Goal: Information Seeking & Learning: Find specific fact

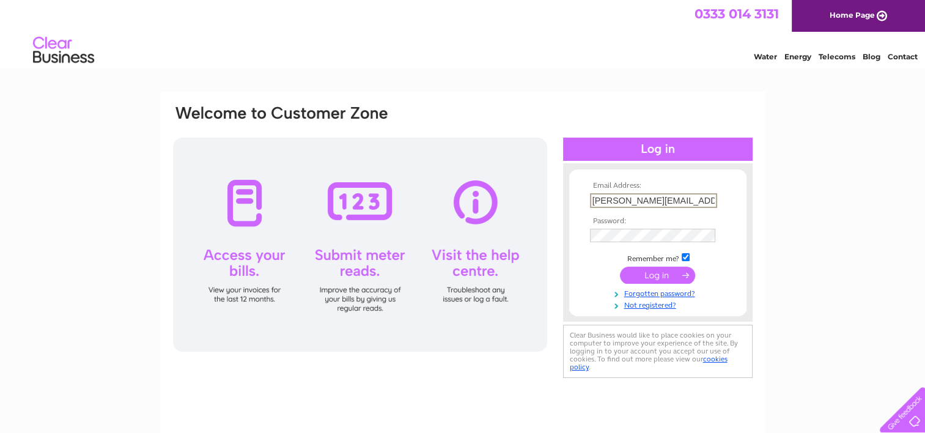
drag, startPoint x: 704, startPoint y: 202, endPoint x: 551, endPoint y: 181, distance: 154.3
click at [551, 181] on div "Email Address: jane.gregory@belronuk.com Password:" at bounding box center [463, 242] width 582 height 277
type input "["
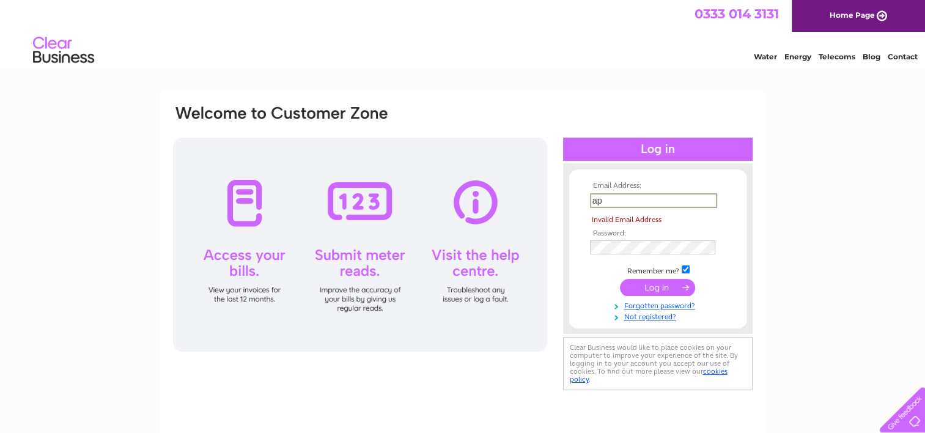
type input "ap.statements@belronuk.com"
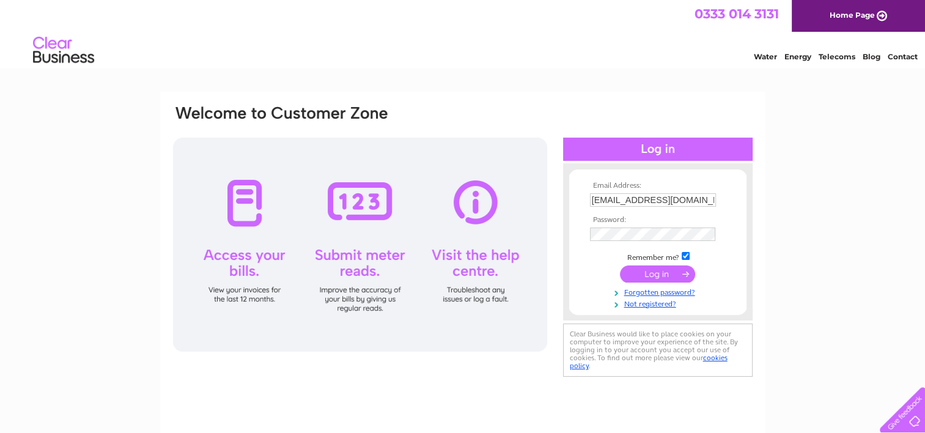
click at [658, 274] on input "submit" at bounding box center [657, 273] width 75 height 17
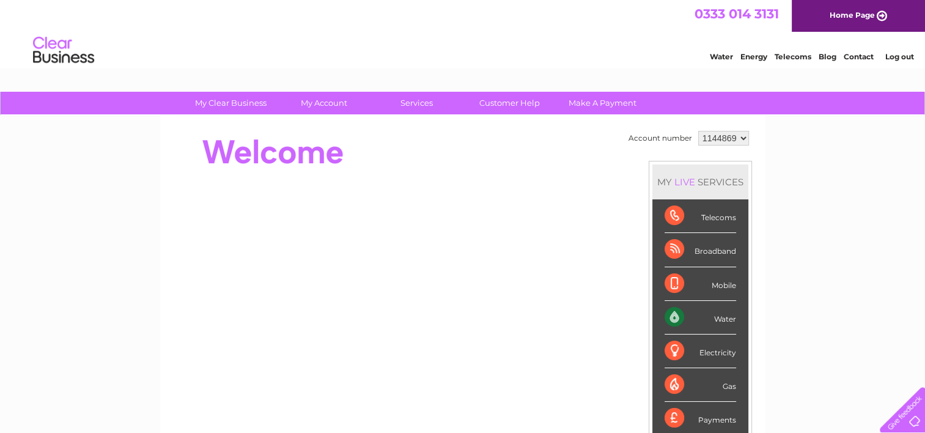
click at [718, 133] on select "1144869" at bounding box center [723, 138] width 51 height 15
click at [698, 131] on select "1144869" at bounding box center [723, 138] width 51 height 15
click at [887, 52] on link "Log out" at bounding box center [898, 56] width 29 height 9
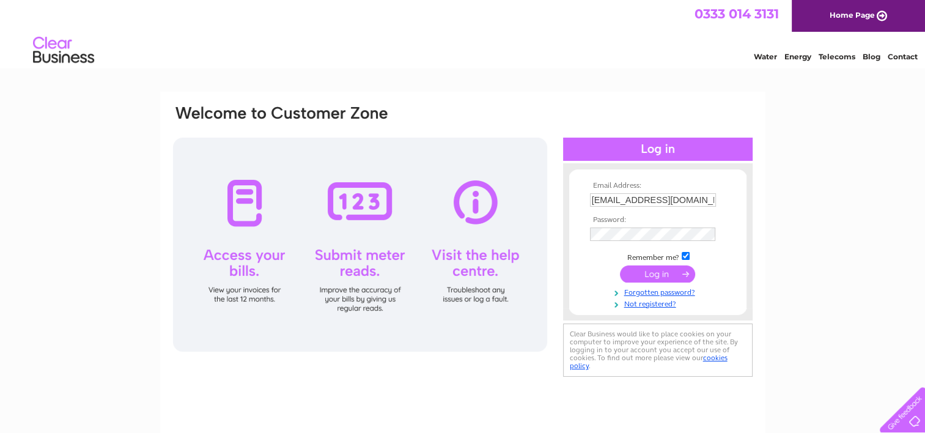
click at [706, 205] on input "ap.statements@belronuk.com" at bounding box center [653, 199] width 126 height 13
type input "jane.gregory@belronuk.com"
click at [642, 279] on input "submit" at bounding box center [657, 273] width 75 height 17
click at [642, 271] on input "submit" at bounding box center [657, 273] width 75 height 17
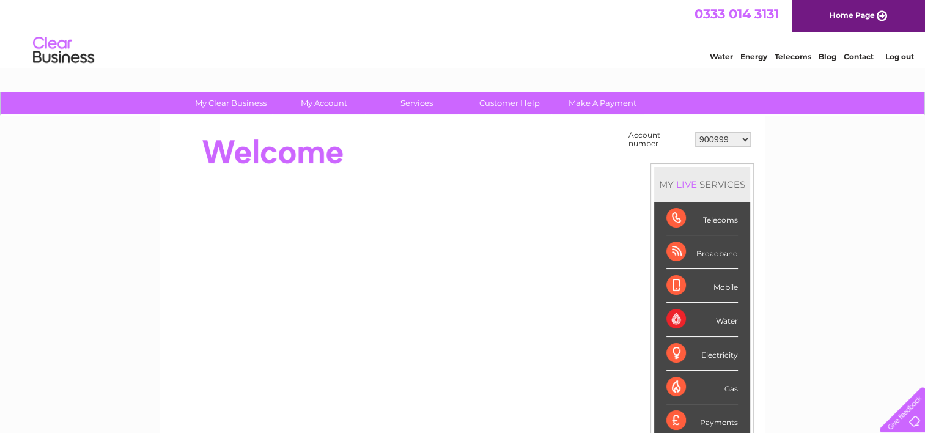
click at [732, 136] on select "900999 901003 901007 966182 1144869 30283575" at bounding box center [723, 139] width 56 height 15
select select "30283575"
click at [695, 132] on select "900999 901003 901007 966182 1144869 30283575" at bounding box center [723, 139] width 56 height 15
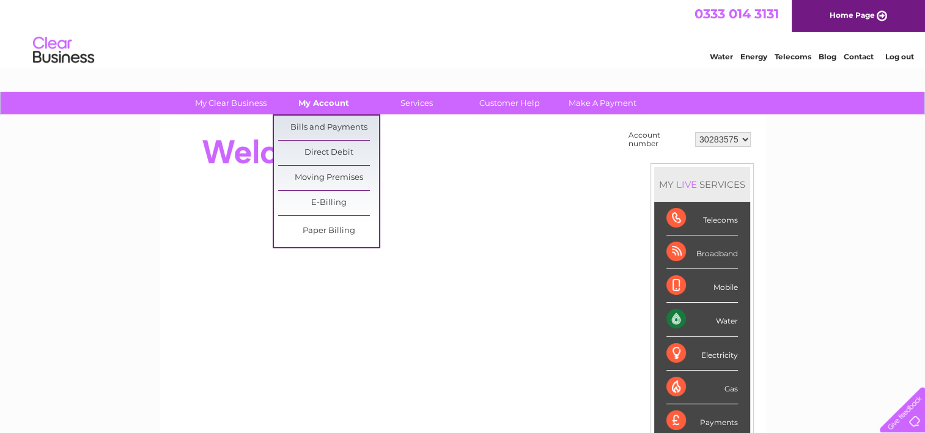
click at [318, 95] on link "My Account" at bounding box center [323, 103] width 101 height 23
click at [334, 127] on link "Bills and Payments" at bounding box center [328, 127] width 101 height 24
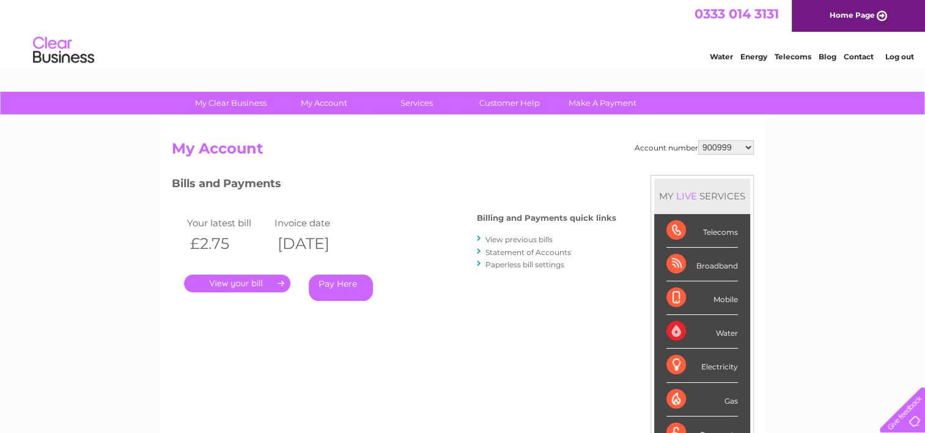
click at [712, 143] on select "900999 901003 901007 966182 1144869 30283575" at bounding box center [726, 147] width 56 height 15
select select "30283575"
click at [698, 140] on select "900999 901003 901007 966182 1144869 30283575" at bounding box center [726, 147] width 56 height 15
click at [235, 288] on link "." at bounding box center [237, 283] width 106 height 18
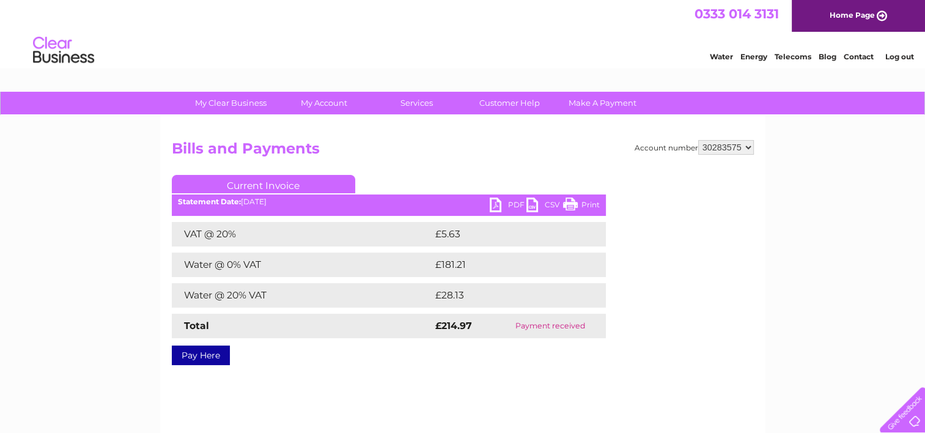
click at [729, 140] on select "900999 901003 901007 966182 1144869 30283575" at bounding box center [726, 147] width 56 height 15
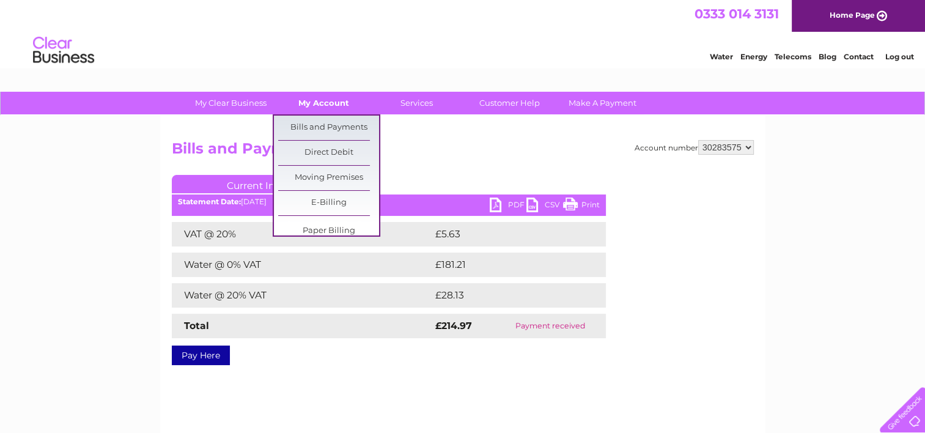
click at [325, 109] on link "My Account" at bounding box center [323, 103] width 101 height 23
click at [317, 134] on link "Bills and Payments" at bounding box center [328, 127] width 101 height 24
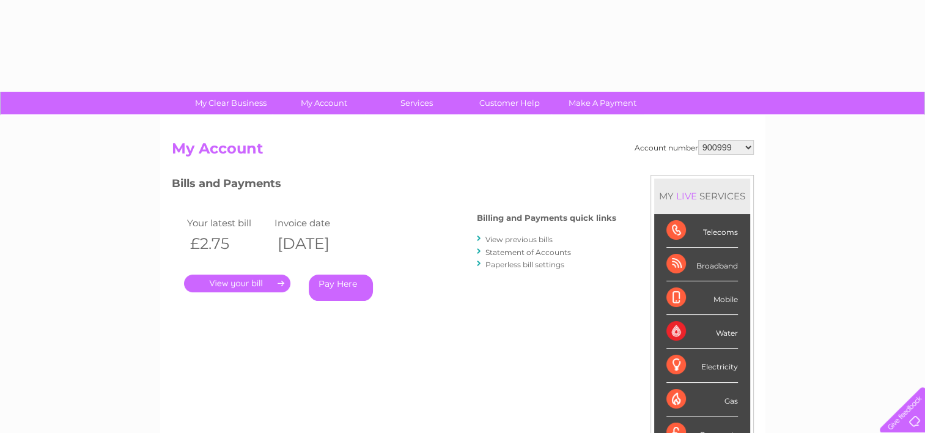
click at [701, 147] on div "Account number 900999 901003 901007 966182 1144869 30283575" at bounding box center [693, 147] width 119 height 15
click at [706, 147] on select "900999 901003 901007 966182 1144869 30283575" at bounding box center [726, 147] width 56 height 15
select select "30283575"
click at [698, 140] on select "900999 901003 901007 966182 1144869 30283575" at bounding box center [726, 147] width 56 height 15
click at [506, 236] on link "View previous bills" at bounding box center [518, 239] width 67 height 9
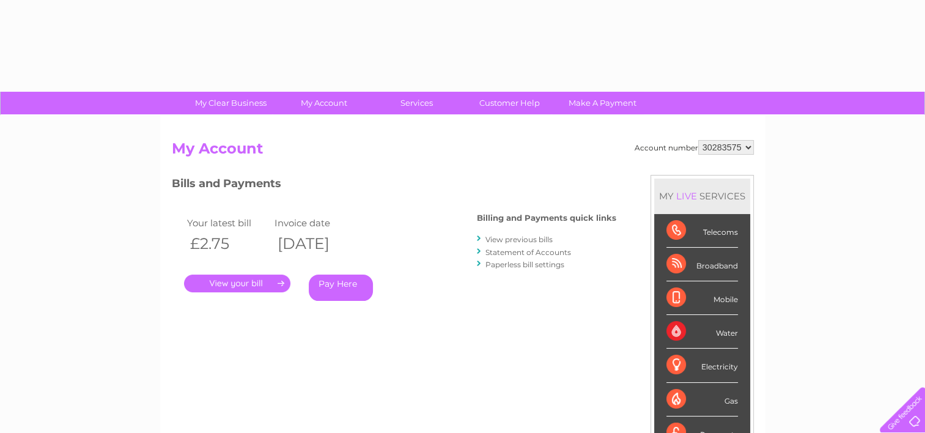
click at [749, 136] on div "Account number 900999 901003 901007 966182 1144869 30283575 My Account MY LIVE …" at bounding box center [462, 317] width 605 height 405
drag, startPoint x: 744, startPoint y: 145, endPoint x: 742, endPoint y: 155, distance: 9.9
click at [744, 145] on select "900999 901003 901007 966182 1144869 30283575" at bounding box center [726, 147] width 56 height 15
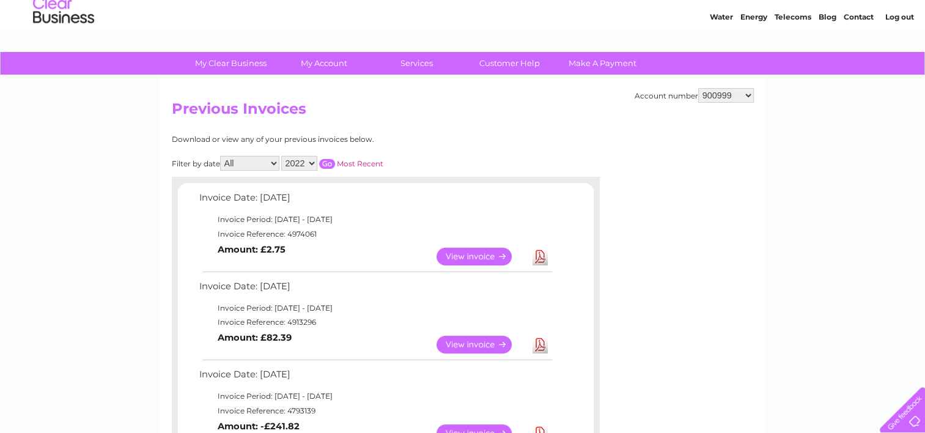
scroll to position [61, 0]
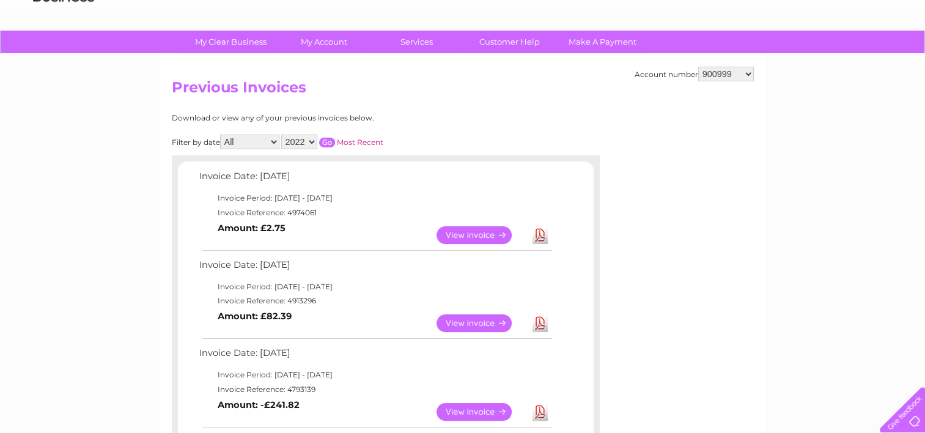
click at [309, 209] on td "Invoice Reference: 4974061" at bounding box center [374, 212] width 357 height 15
click at [729, 68] on select "900999 901003 901007 966182 1144869 30283575" at bounding box center [726, 74] width 56 height 15
select select "30283575"
click at [698, 67] on select "900999 901003 901007 966182 1144869 30283575" at bounding box center [726, 74] width 56 height 15
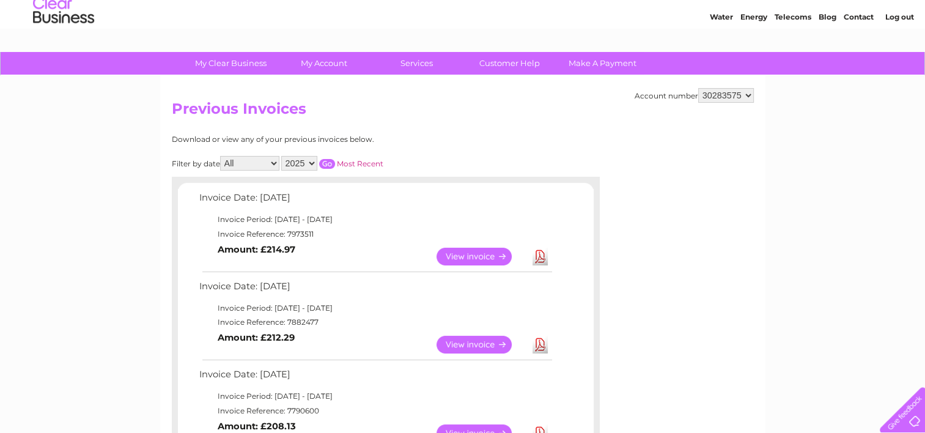
scroll to position [61, 0]
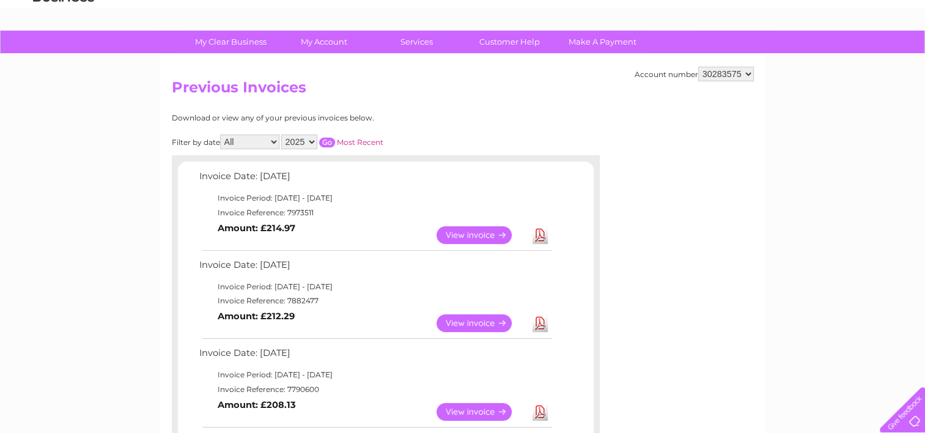
click at [298, 215] on td "Invoice Reference: 7973511" at bounding box center [374, 212] width 357 height 15
copy td "7973511"
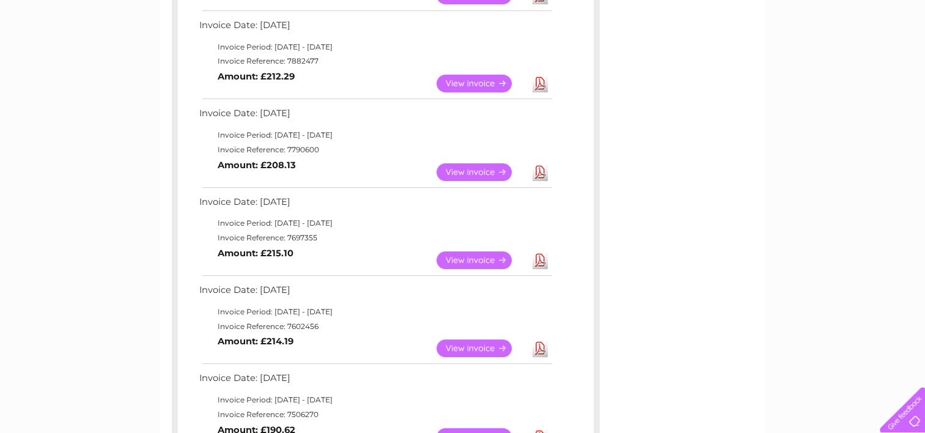
scroll to position [367, 0]
